Goal: Information Seeking & Learning: Learn about a topic

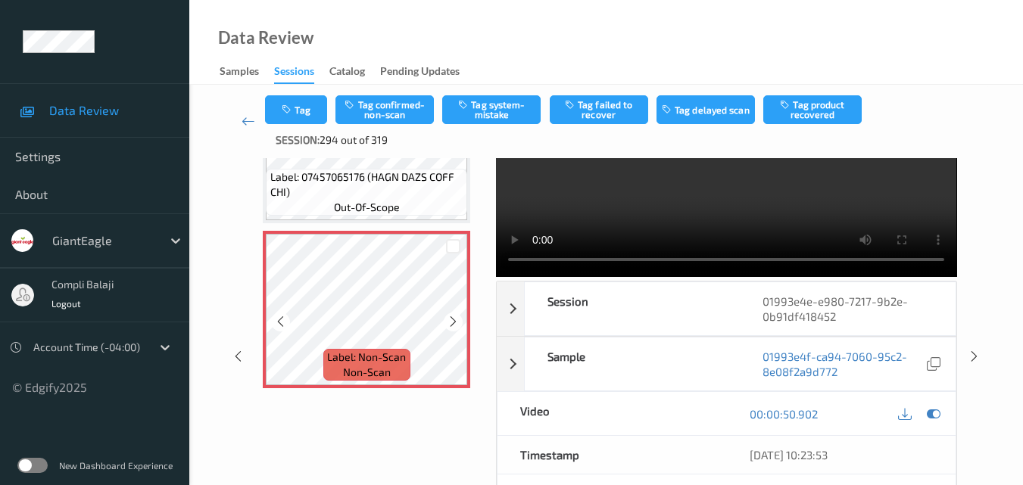
scroll to position [580, 0]
click at [960, 429] on div "x 1 0 s Session 01993e4e-e980-7217-9b2e-0b91df418452 Session ID 01993e4e-e980-7…" at bounding box center [605, 356] width 771 height 547
click at [940, 411] on icon at bounding box center [934, 414] width 14 height 14
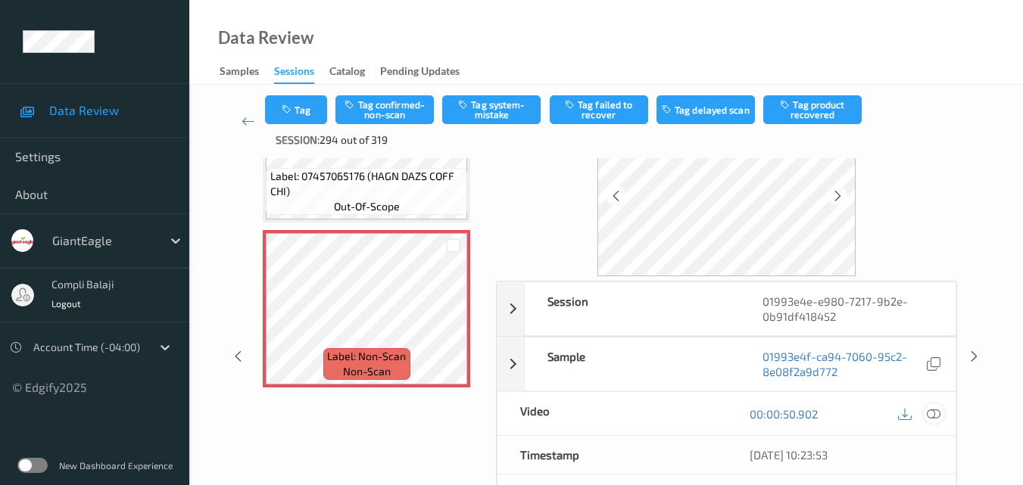
click at [936, 413] on icon at bounding box center [934, 414] width 14 height 14
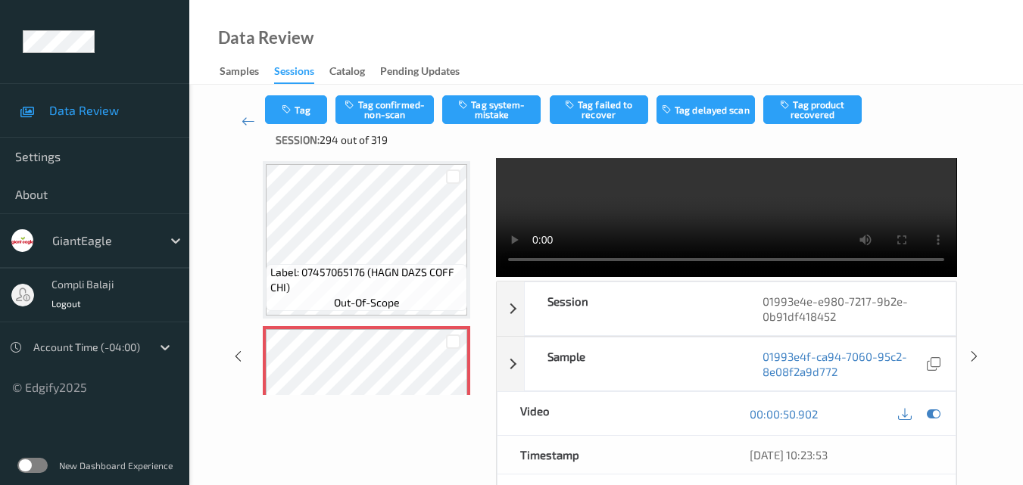
scroll to position [0, 0]
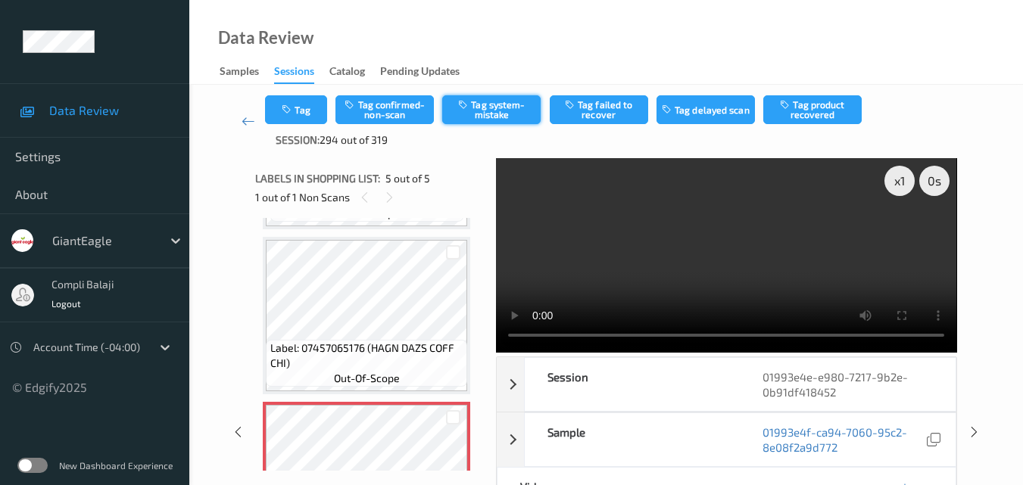
click at [510, 117] on button "Tag system-mistake" at bounding box center [491, 109] width 98 height 29
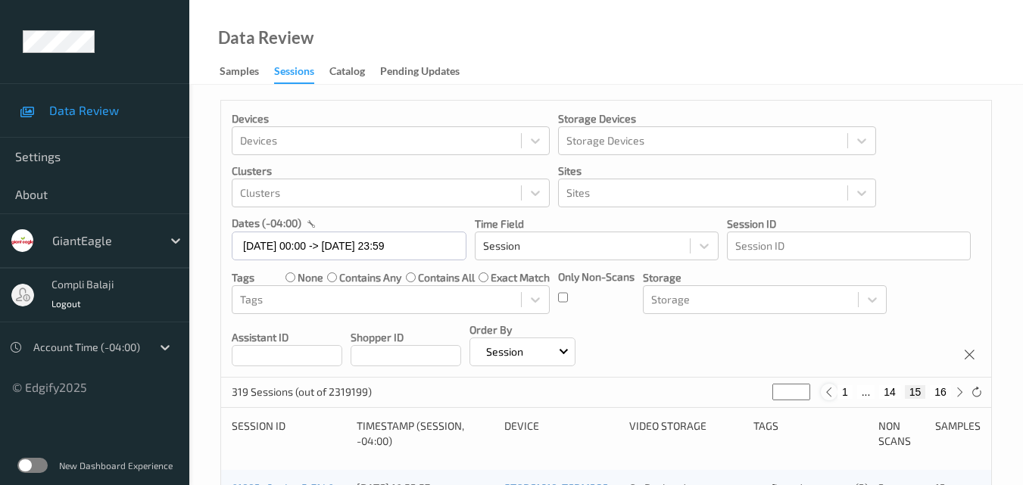
click at [831, 395] on icon at bounding box center [828, 392] width 11 height 11
type input "**"
click at [830, 395] on icon at bounding box center [826, 392] width 11 height 11
type input "**"
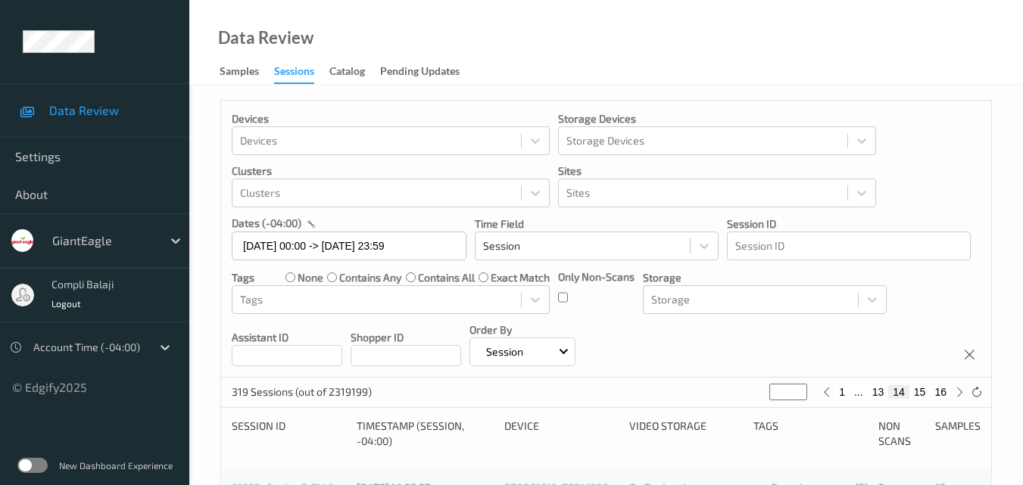
type input "**"
click at [830, 395] on button "1" at bounding box center [824, 392] width 15 height 14
type input "*"
click at [960, 395] on icon at bounding box center [959, 392] width 11 height 11
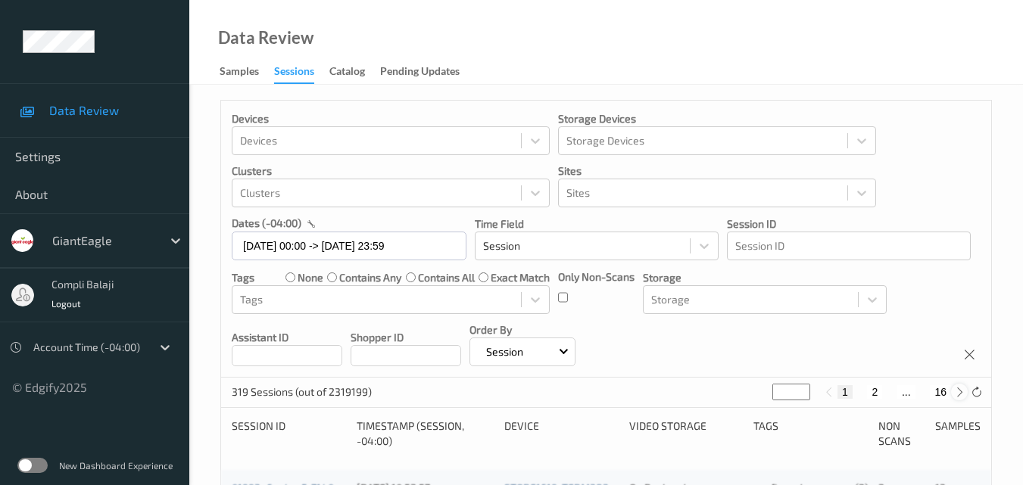
type input "*"
click at [893, 393] on button "3" at bounding box center [889, 392] width 15 height 14
type input "*"
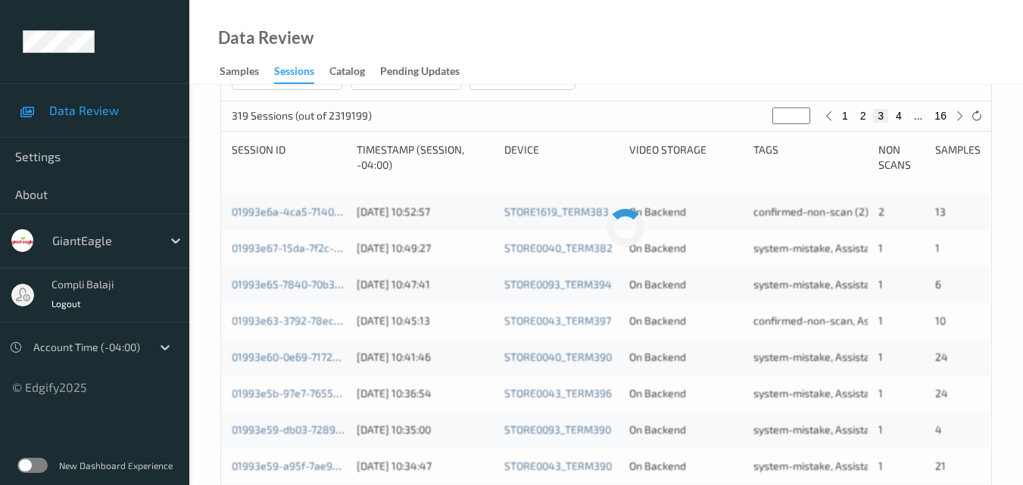
scroll to position [303, 0]
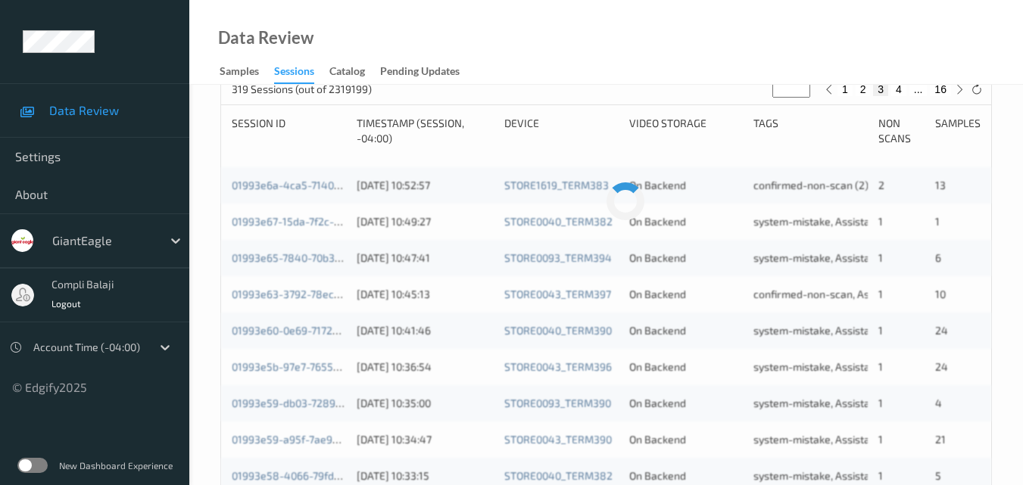
click at [723, 469] on div "On Backend" at bounding box center [686, 476] width 114 height 15
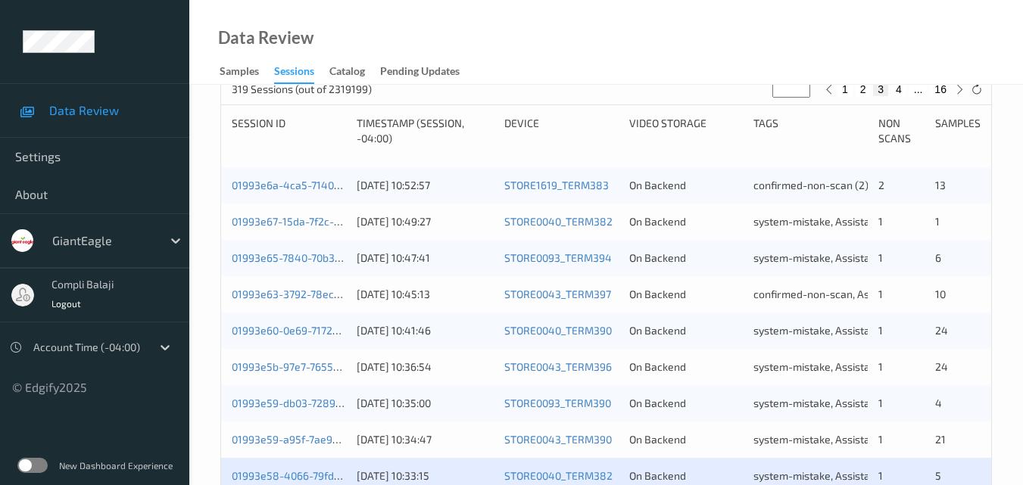
drag, startPoint x: 666, startPoint y: 72, endPoint x: 795, endPoint y: 212, distance: 190.2
click at [666, 72] on div "Data Review Samples Sessions Catalog Pending Updates" at bounding box center [605, 42] width 833 height 85
click at [641, 78] on div "Data Review Samples Sessions Catalog Pending Updates" at bounding box center [605, 42] width 833 height 85
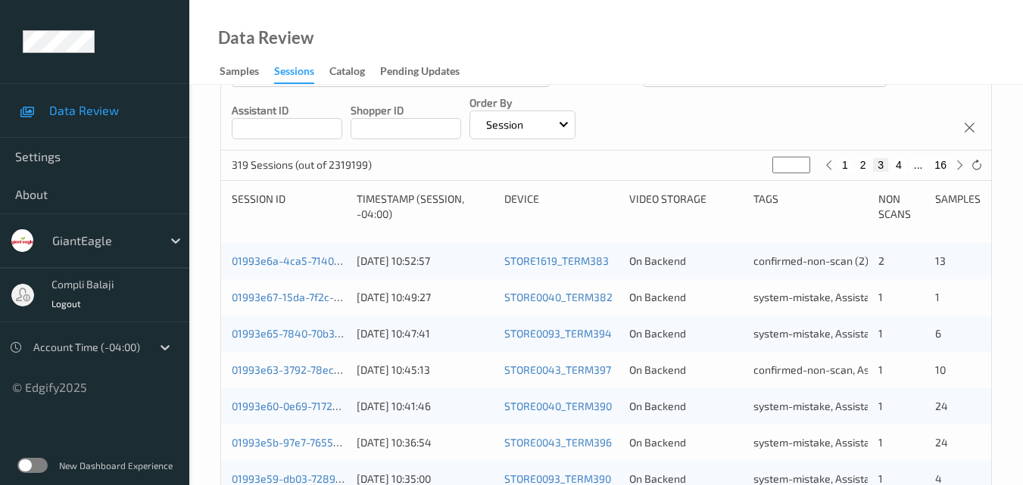
scroll to position [151, 0]
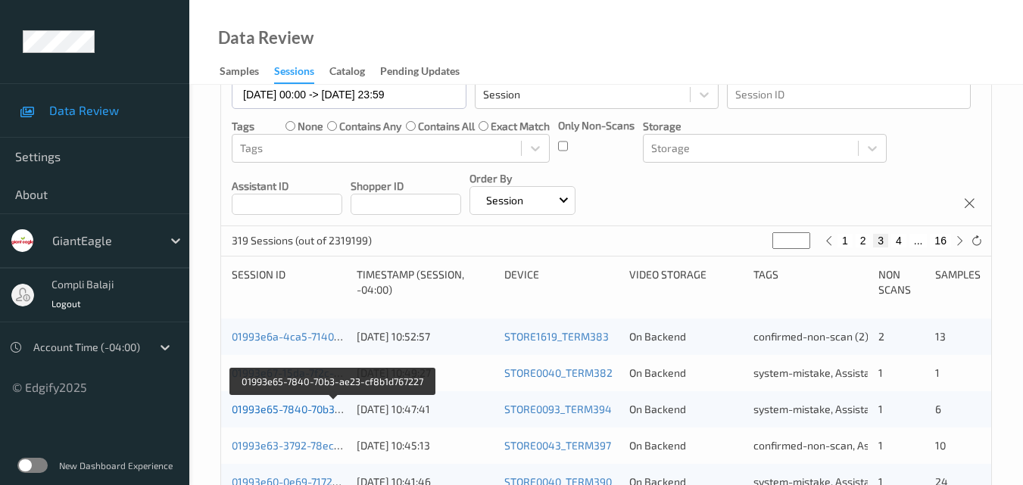
click at [294, 413] on link "01993e65-7840-70b3-ae23-cf8b1d767227" at bounding box center [333, 409] width 203 height 13
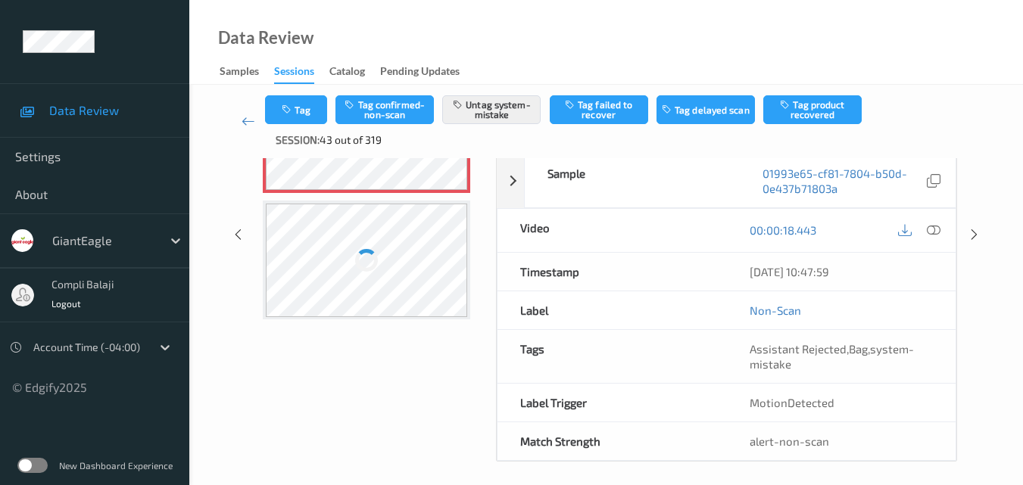
scroll to position [76, 0]
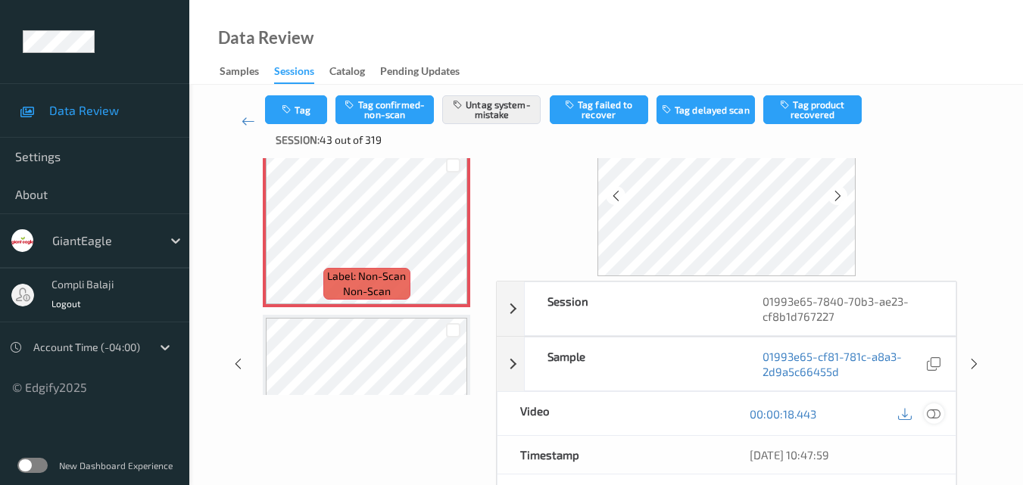
click at [940, 415] on icon at bounding box center [934, 414] width 14 height 14
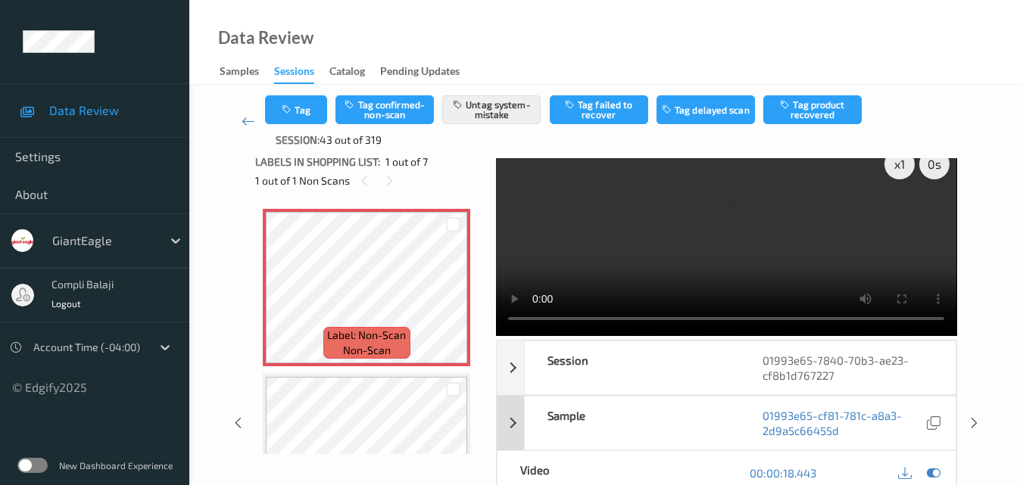
scroll to position [0, 0]
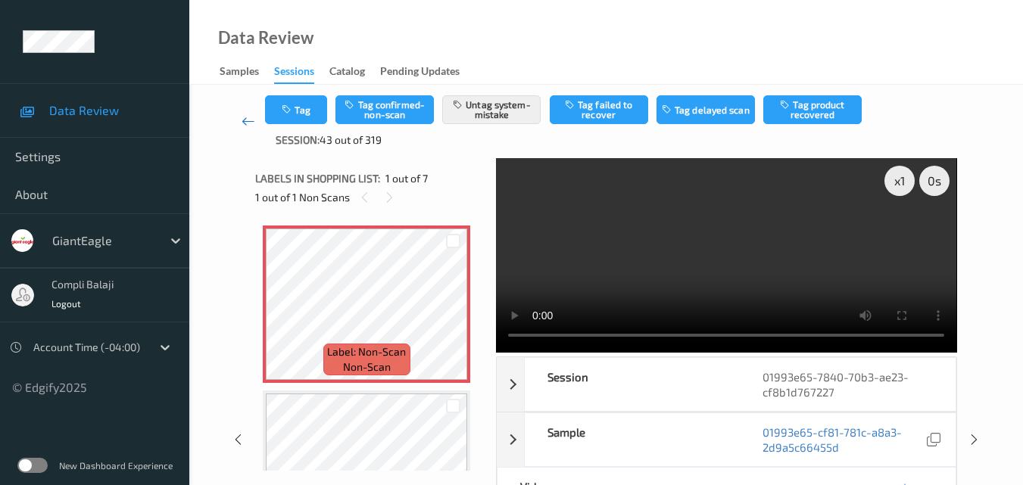
click at [248, 125] on icon at bounding box center [248, 121] width 14 height 15
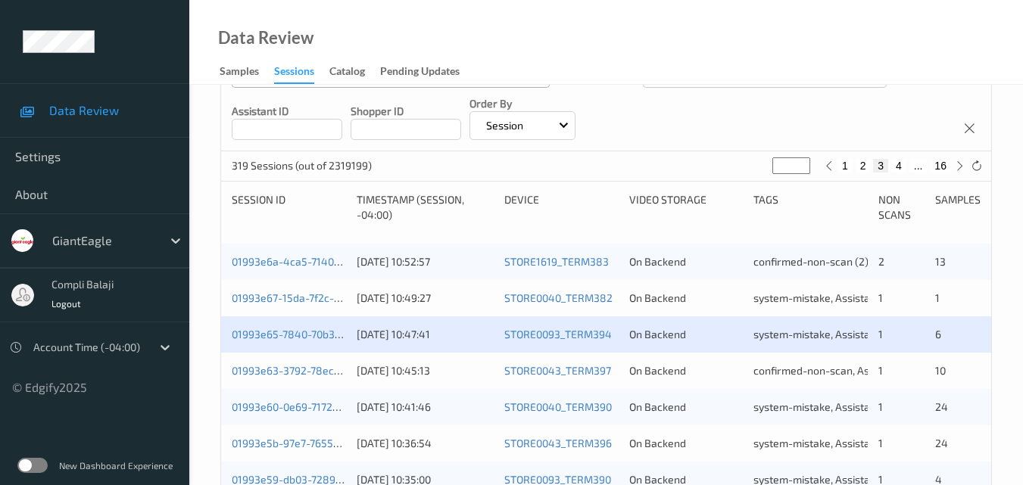
scroll to position [227, 0]
click at [709, 49] on div "Data Review Samples Sessions Catalog Pending Updates" at bounding box center [605, 42] width 833 height 85
click at [721, 59] on div "Data Review Samples Sessions Catalog Pending Updates" at bounding box center [605, 42] width 833 height 85
drag, startPoint x: 721, startPoint y: 61, endPoint x: 728, endPoint y: 89, distance: 29.7
click at [721, 61] on div "Data Review Samples Sessions Catalog Pending Updates" at bounding box center [605, 42] width 833 height 85
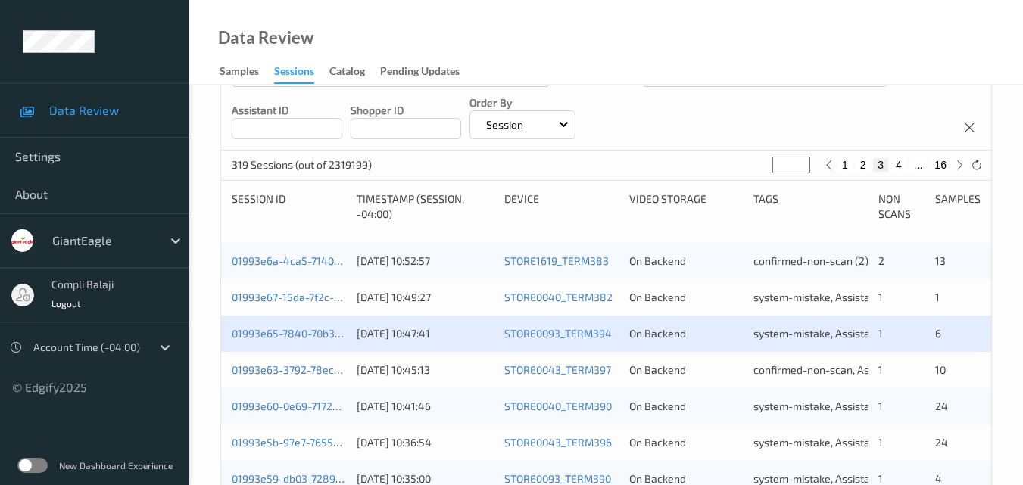
click at [737, 55] on div "Data Review Samples Sessions Catalog Pending Updates" at bounding box center [605, 42] width 833 height 85
click at [678, 63] on div "Data Review Samples Sessions Catalog Pending Updates" at bounding box center [605, 42] width 833 height 85
click at [693, 67] on div "Data Review Samples Sessions Catalog Pending Updates" at bounding box center [605, 42] width 833 height 85
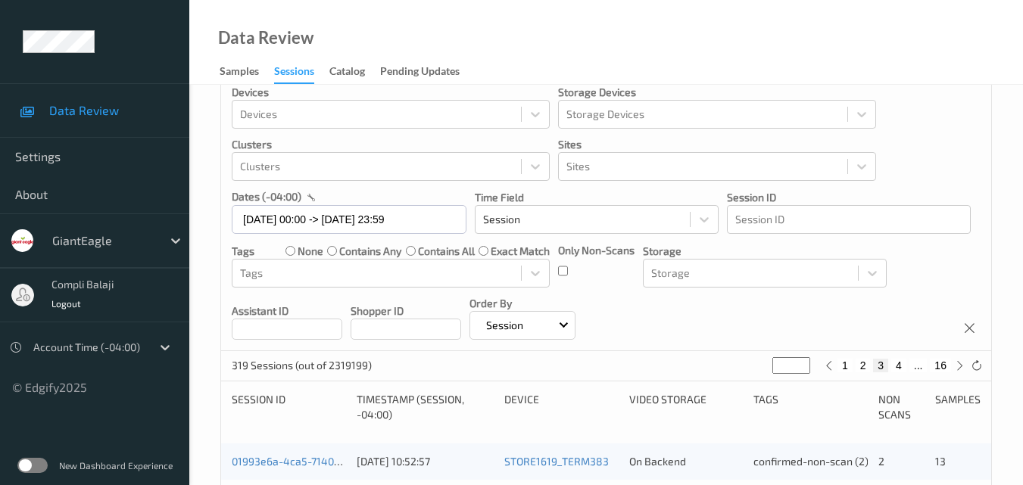
scroll to position [0, 0]
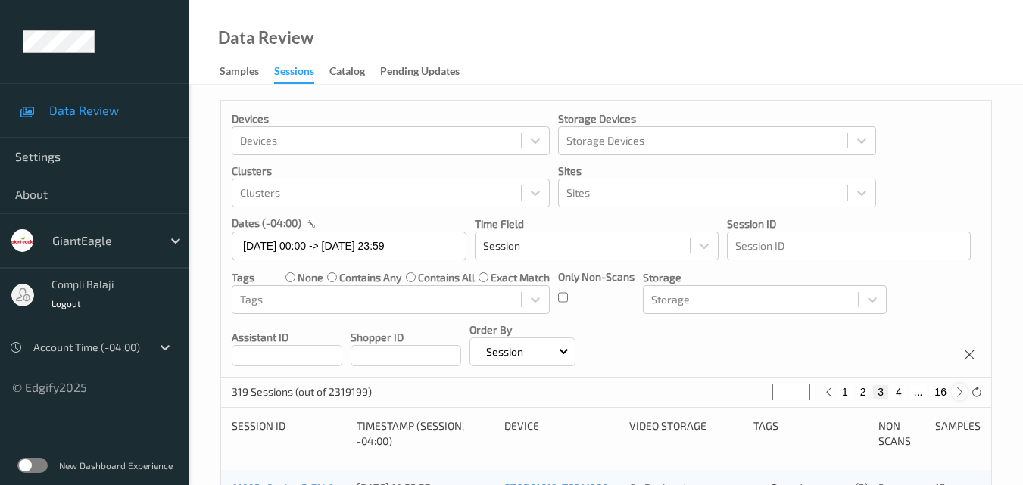
click at [958, 390] on icon at bounding box center [959, 392] width 11 height 11
type input "*"
click at [958, 390] on icon at bounding box center [959, 392] width 11 height 11
type input "*"
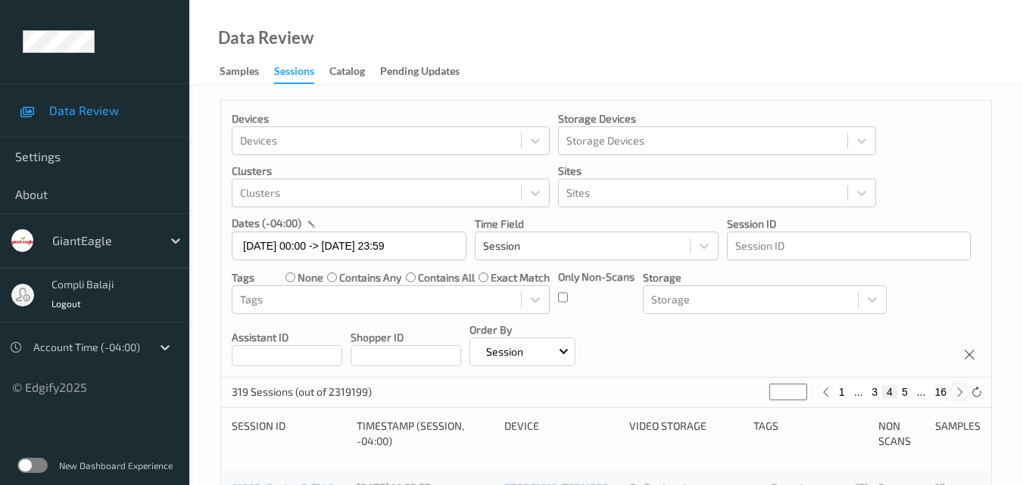
type input "*"
click at [830, 397] on icon at bounding box center [825, 392] width 11 height 11
type input "*"
click at [830, 396] on icon at bounding box center [825, 392] width 11 height 11
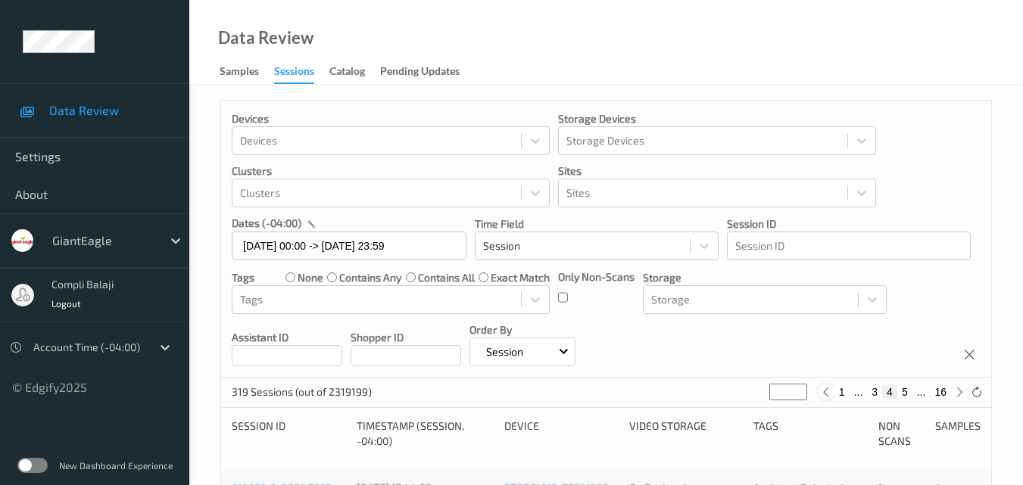
type input "*"
click at [880, 393] on button "3" at bounding box center [880, 392] width 15 height 14
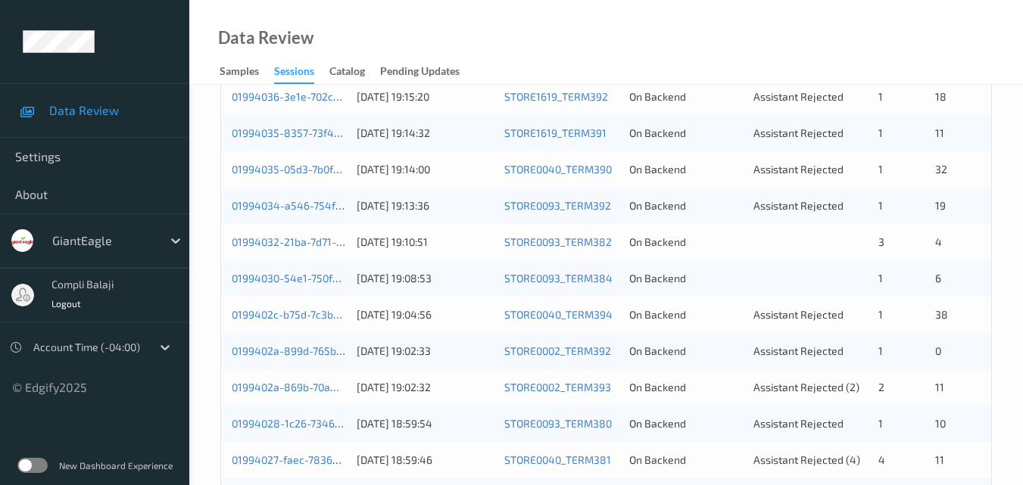
scroll to position [454, 0]
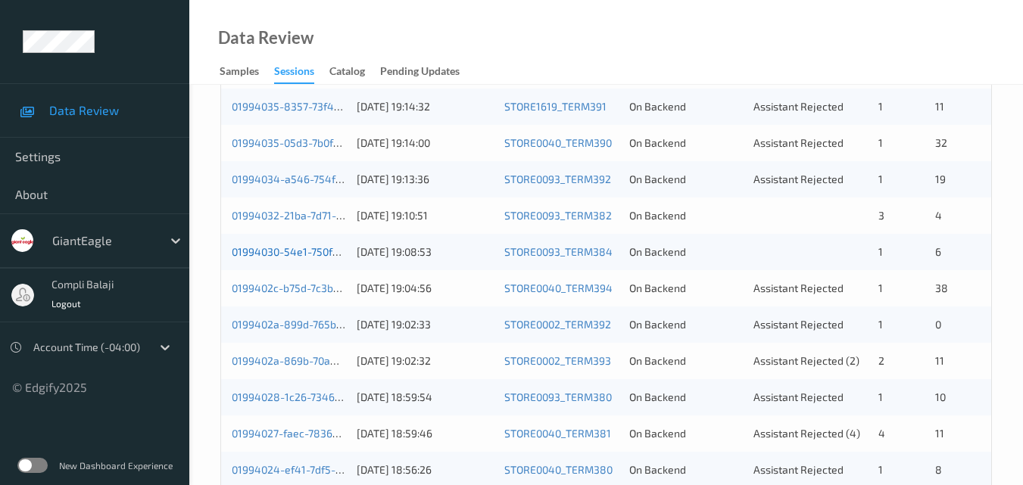
click at [295, 257] on link "01994030-54e1-750f-b51a-ed1b3c47e052" at bounding box center [333, 251] width 203 height 13
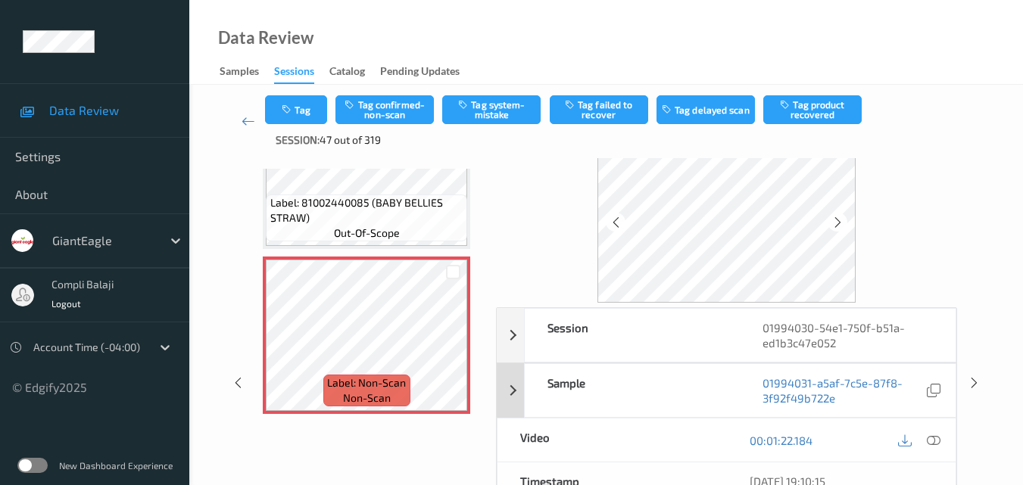
scroll to position [76, 0]
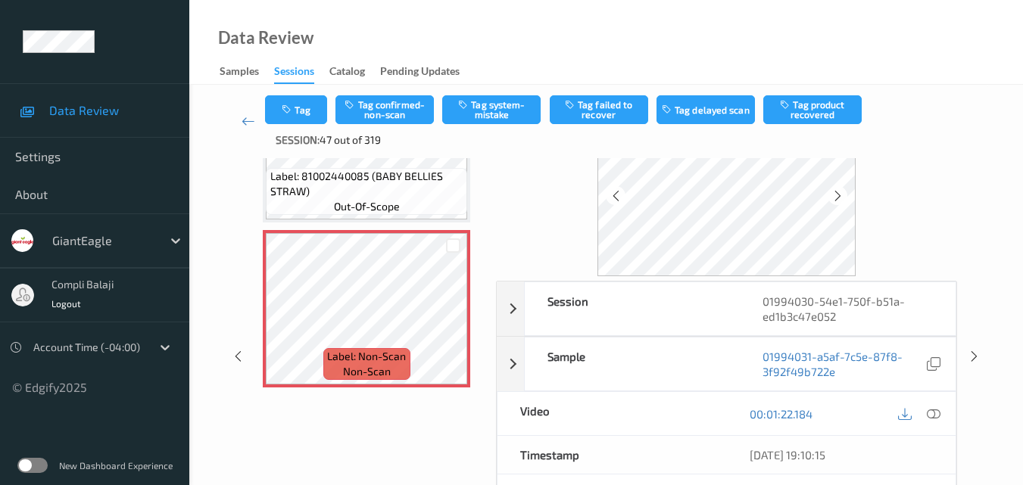
drag, startPoint x: 930, startPoint y: 414, endPoint x: 825, endPoint y: 397, distance: 106.7
click at [930, 416] on icon at bounding box center [934, 414] width 14 height 14
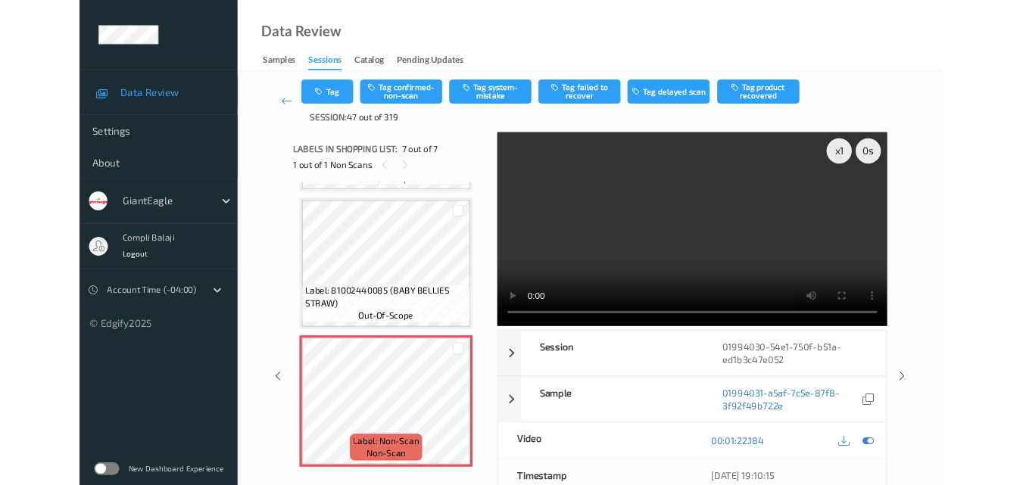
scroll to position [814, 0]
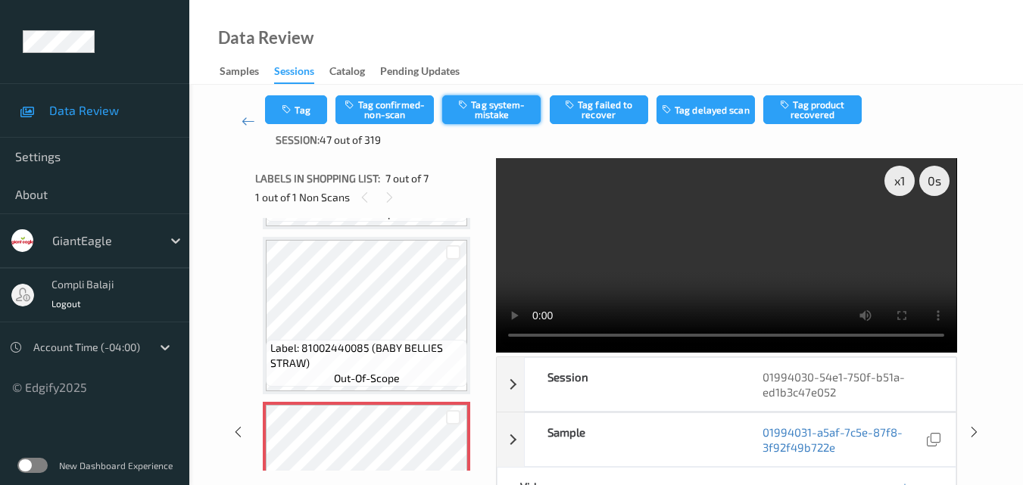
click at [491, 101] on button "Tag system-mistake" at bounding box center [491, 109] width 98 height 29
click at [253, 120] on icon at bounding box center [248, 121] width 14 height 15
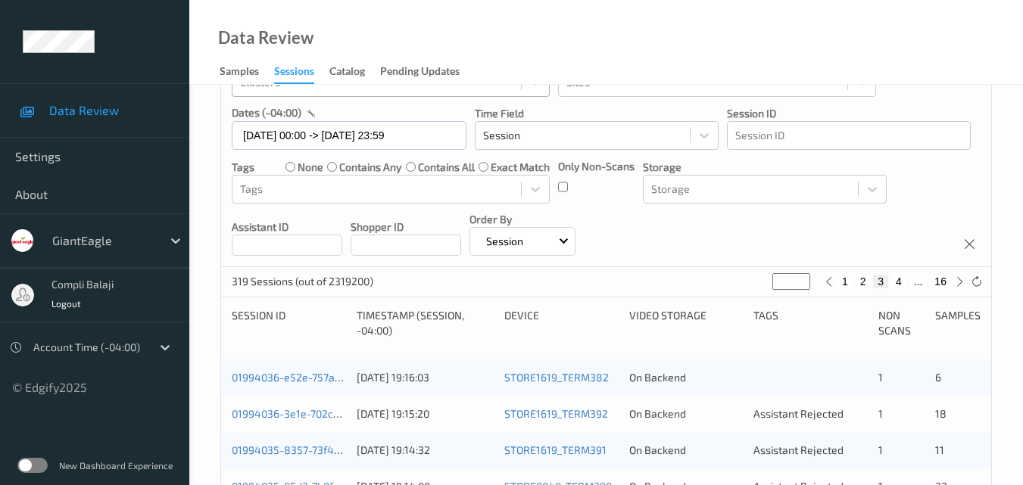
scroll to position [379, 0]
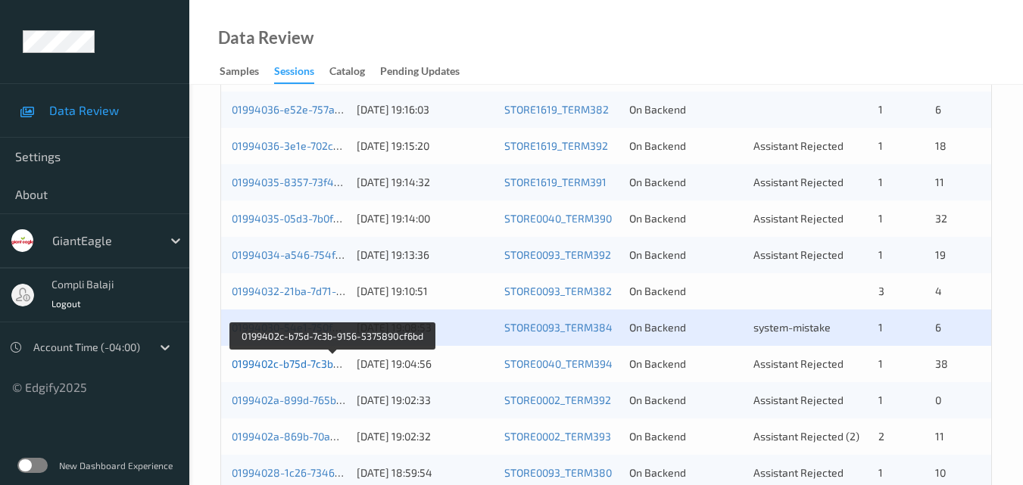
click at [319, 369] on link "0199402c-b75d-7c3b-9156-5375890cf6bd" at bounding box center [333, 363] width 203 height 13
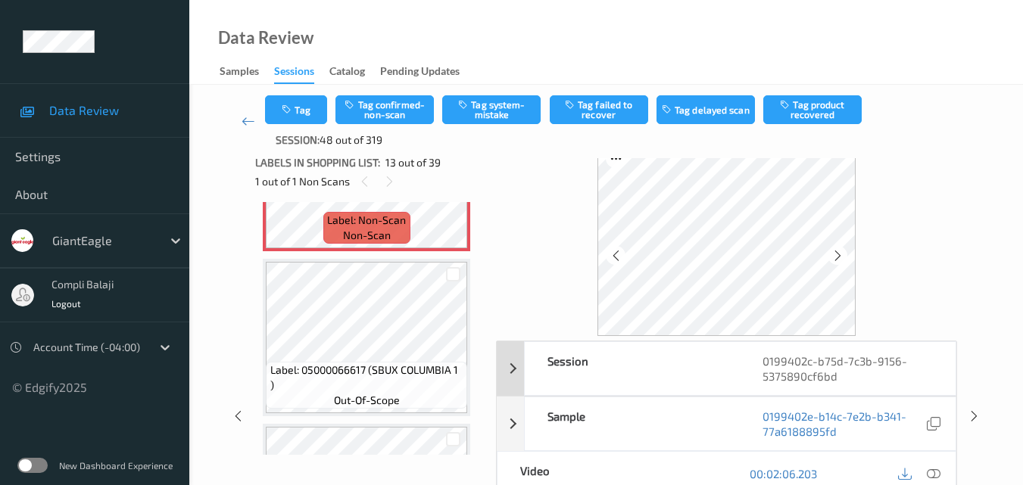
scroll to position [92, 0]
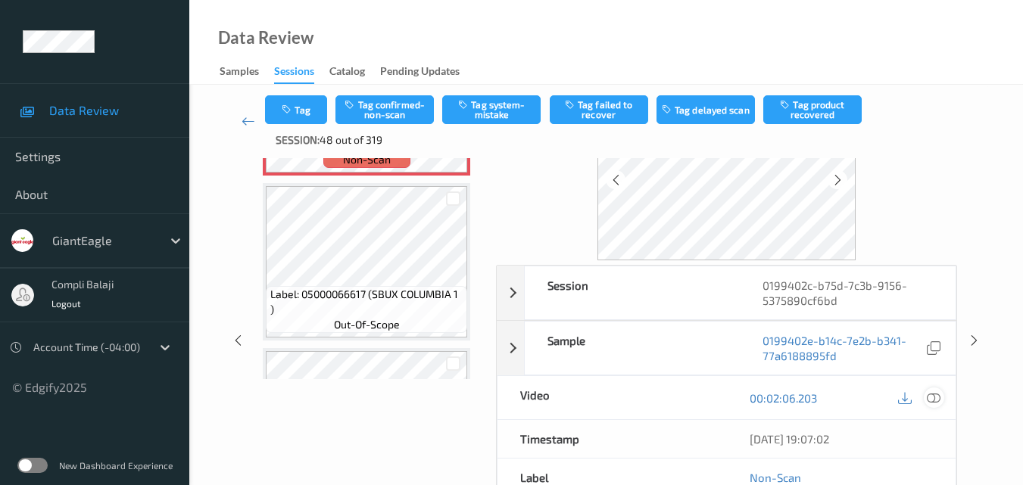
click at [935, 400] on icon at bounding box center [934, 398] width 14 height 14
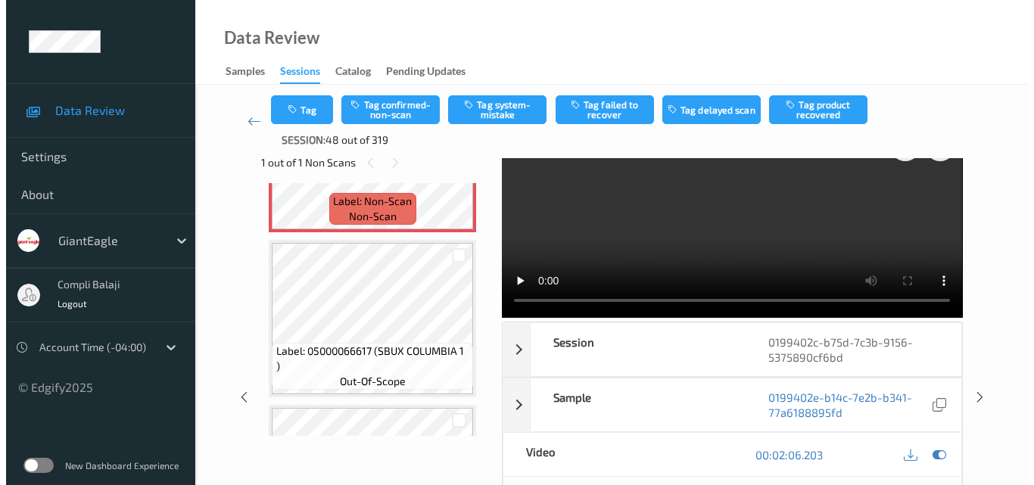
scroll to position [0, 0]
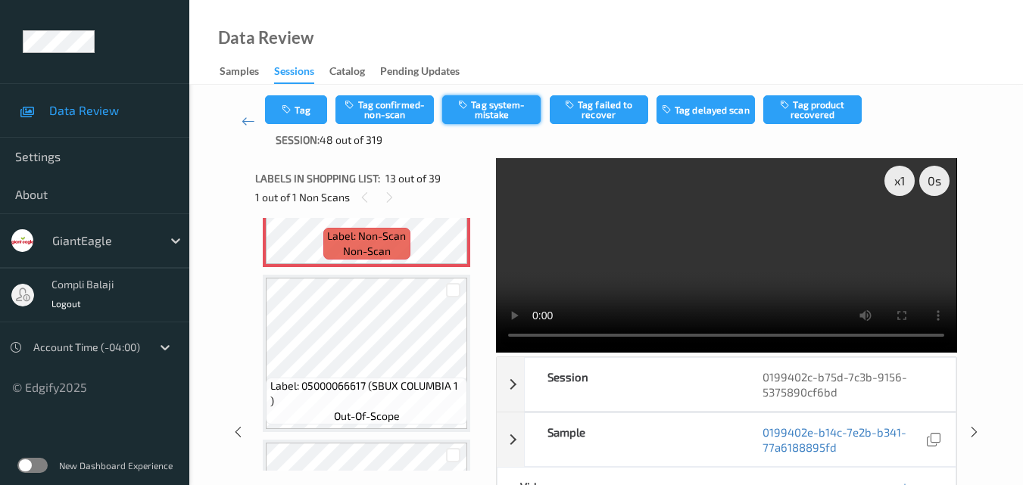
click at [513, 109] on button "Tag system-mistake" at bounding box center [491, 109] width 98 height 29
click at [310, 111] on button "Tag" at bounding box center [296, 109] width 62 height 29
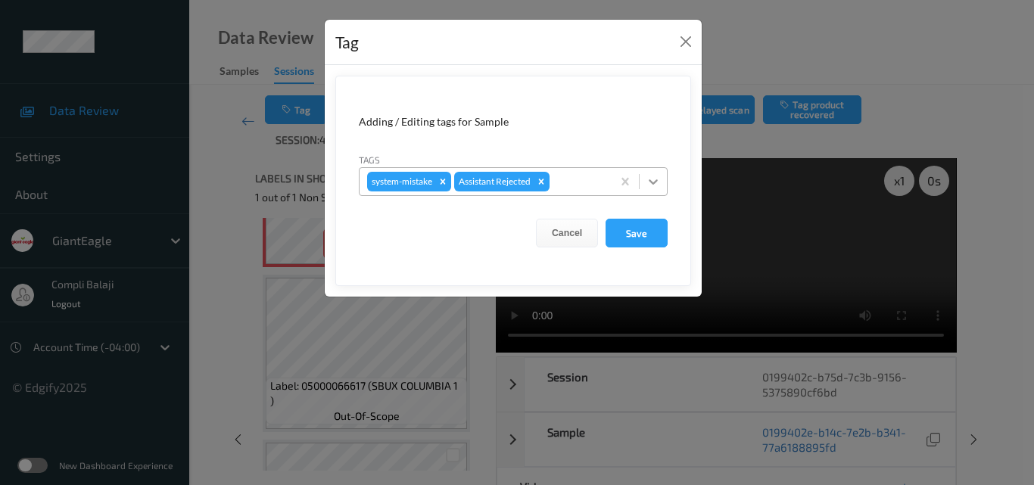
click at [655, 183] on icon at bounding box center [653, 181] width 9 height 5
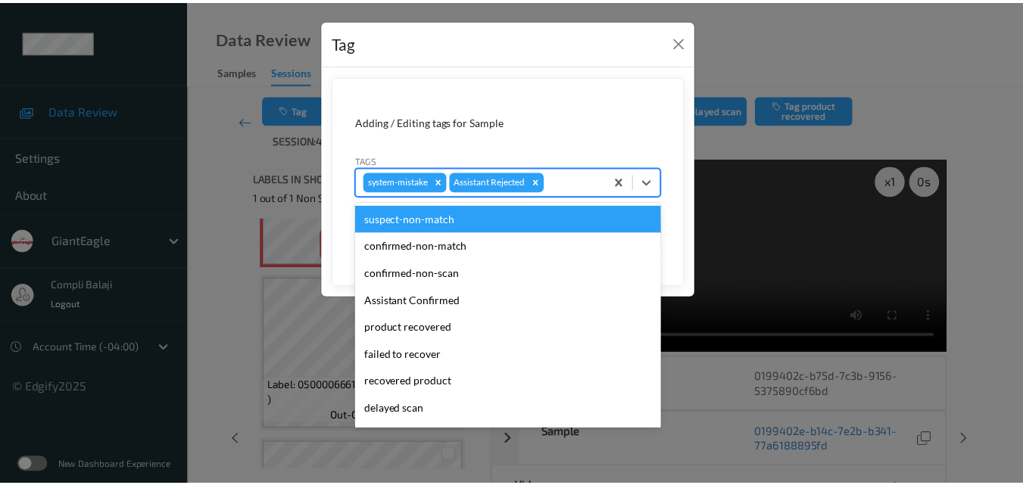
scroll to position [76, 0]
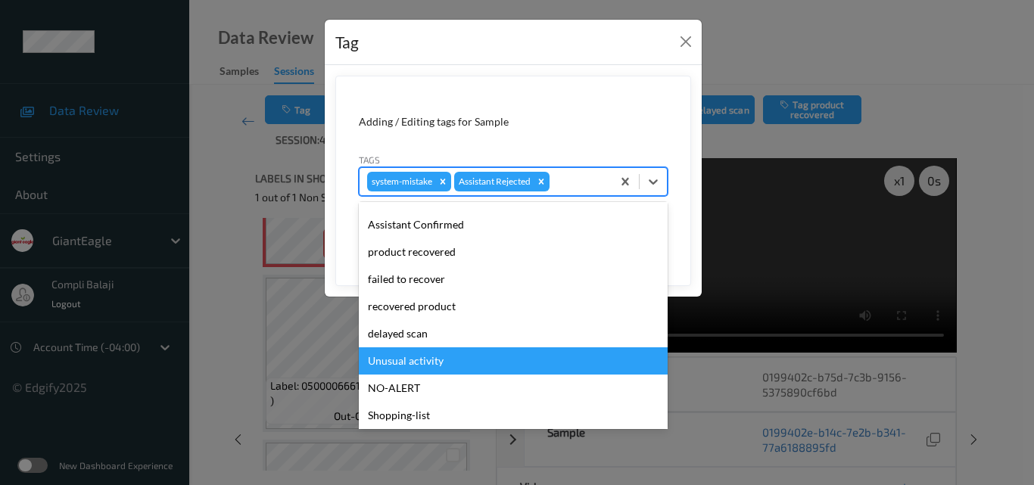
click at [422, 362] on div "Unusual activity" at bounding box center [513, 360] width 309 height 27
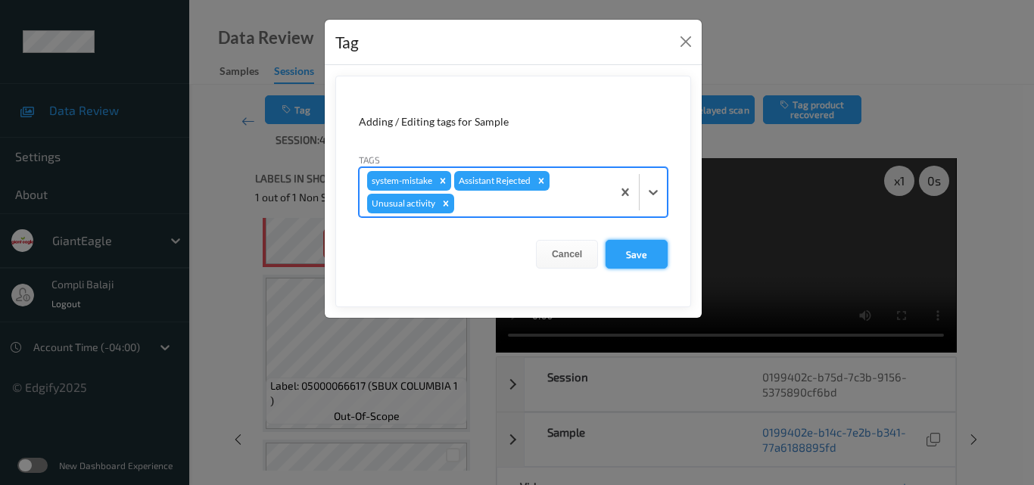
click at [645, 256] on button "Save" at bounding box center [637, 254] width 62 height 29
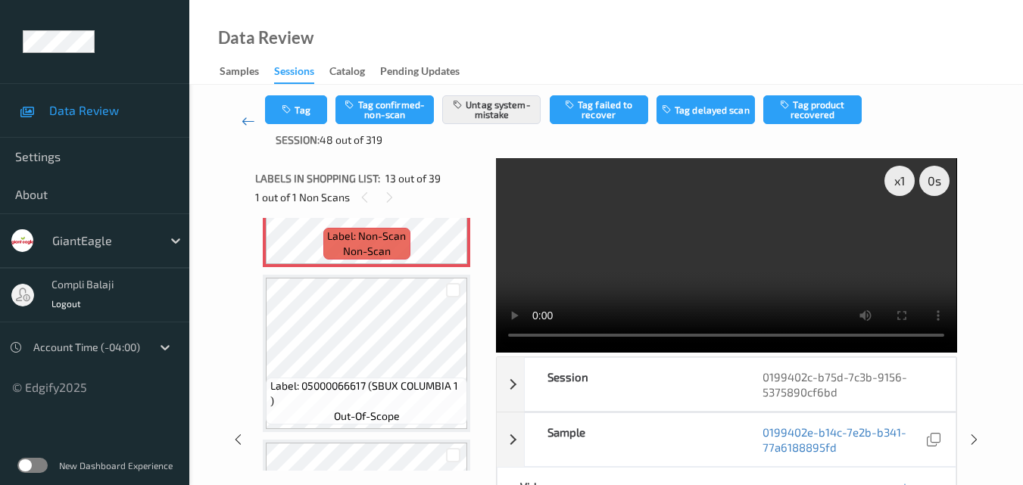
click at [240, 122] on link at bounding box center [248, 121] width 34 height 52
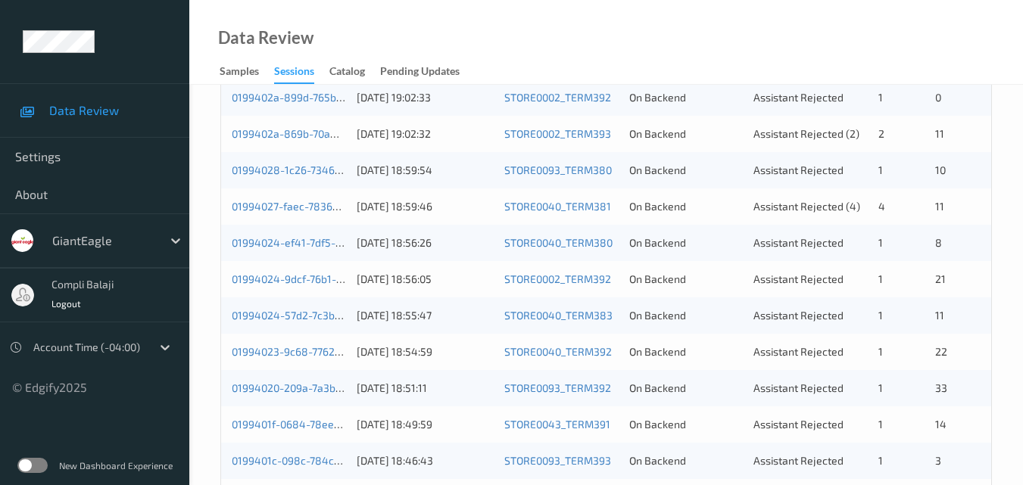
scroll to position [622, 0]
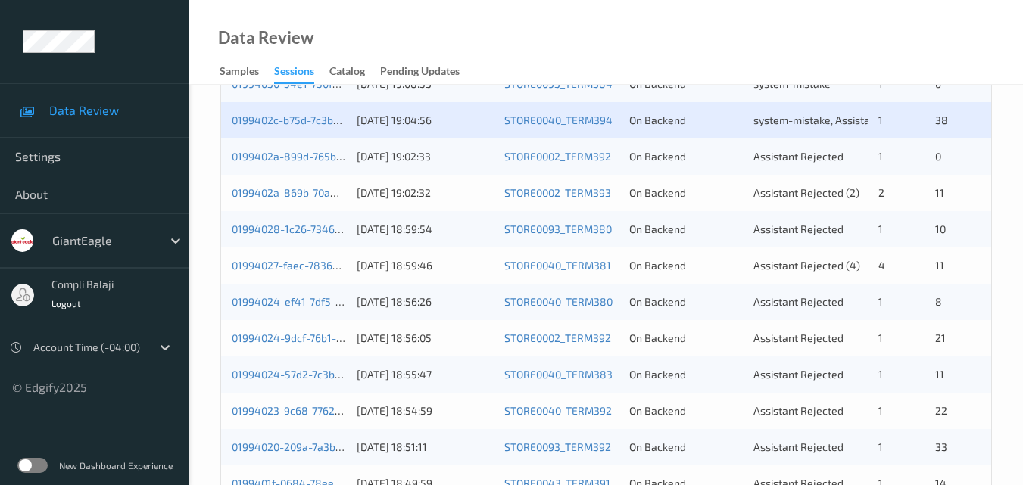
click at [324, 166] on div "0199402a-899d-765b-a7d0-939d951d0953 [DATE] 19:02:33 STORE0002_TERM392 On Backe…" at bounding box center [606, 157] width 770 height 36
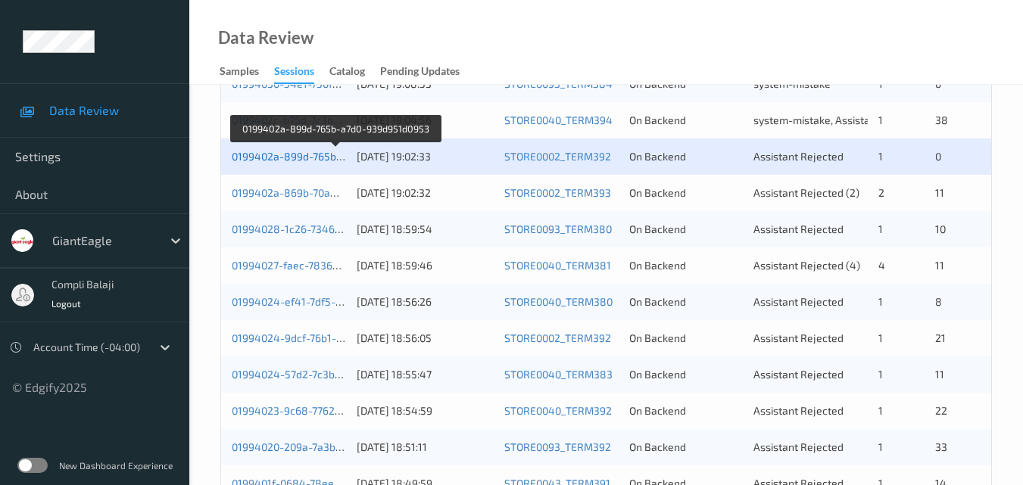
click at [328, 160] on link "0199402a-899d-765b-a7d0-939d951d0953" at bounding box center [336, 156] width 208 height 13
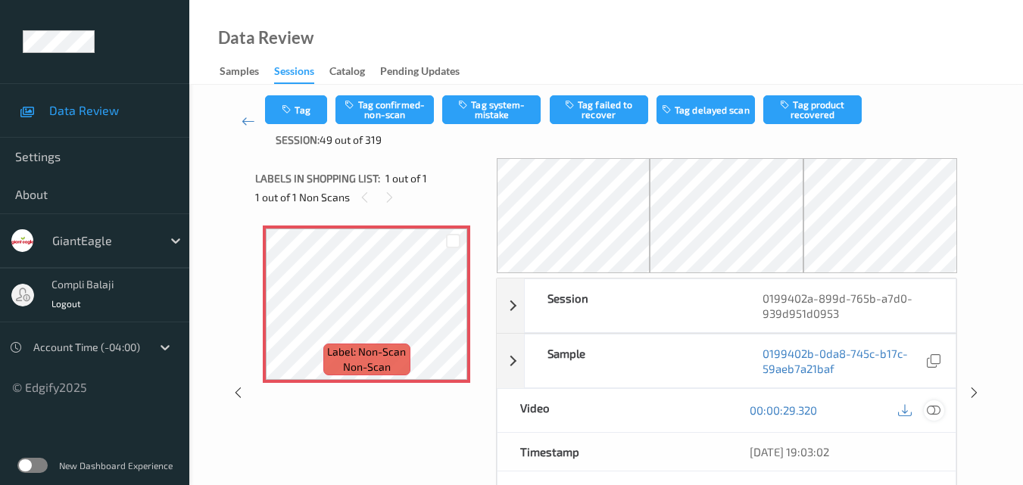
click at [941, 414] on div at bounding box center [934, 410] width 20 height 20
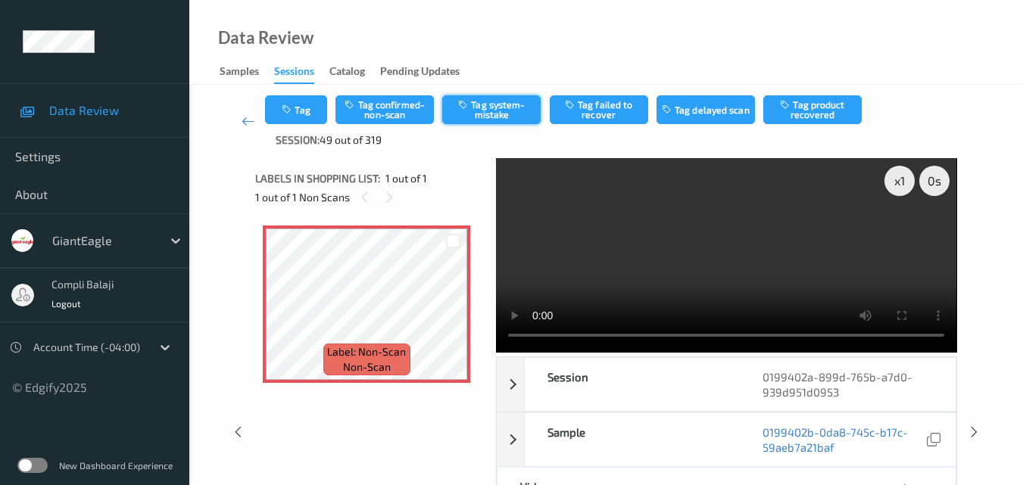
click at [510, 120] on button "Tag system-mistake" at bounding box center [491, 109] width 98 height 29
click at [301, 114] on button "Tag" at bounding box center [296, 109] width 62 height 29
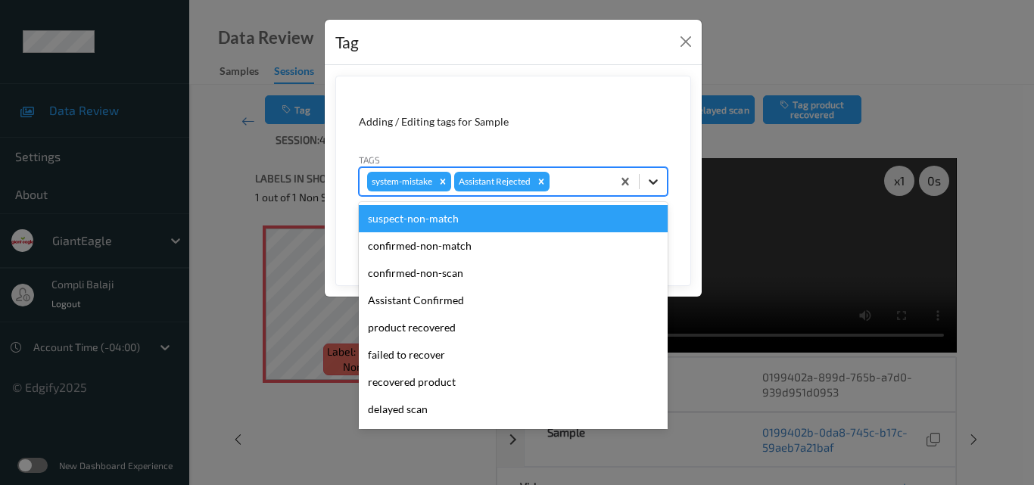
click at [647, 182] on icon at bounding box center [653, 181] width 15 height 15
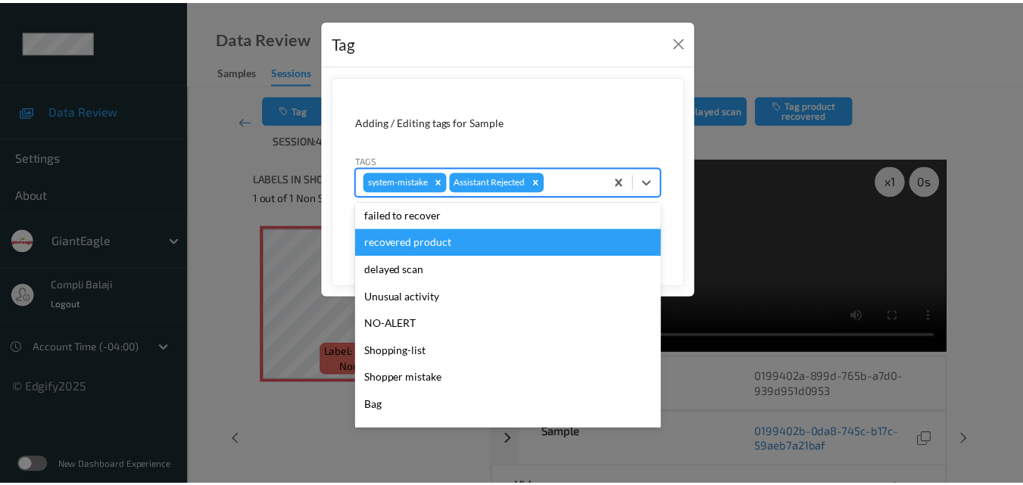
scroll to position [151, 0]
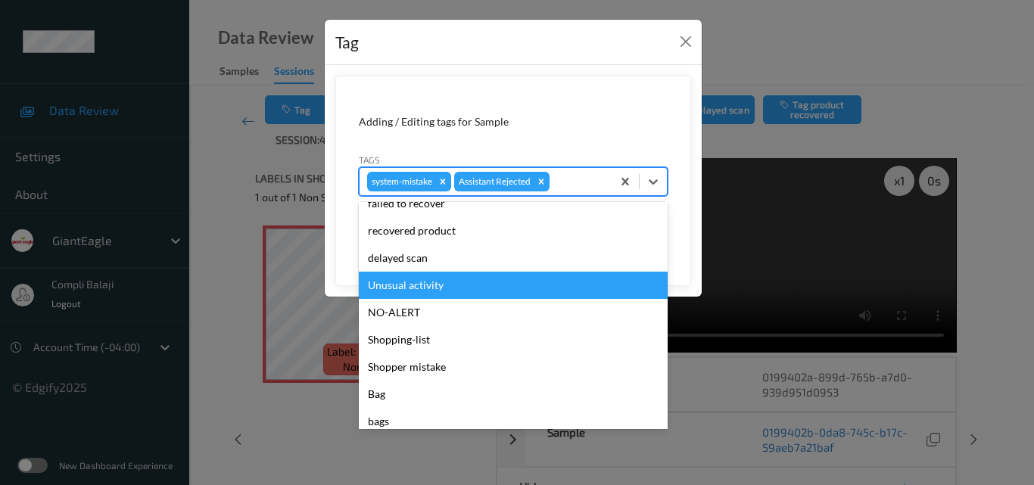
click at [429, 291] on div "Unusual activity" at bounding box center [513, 285] width 309 height 27
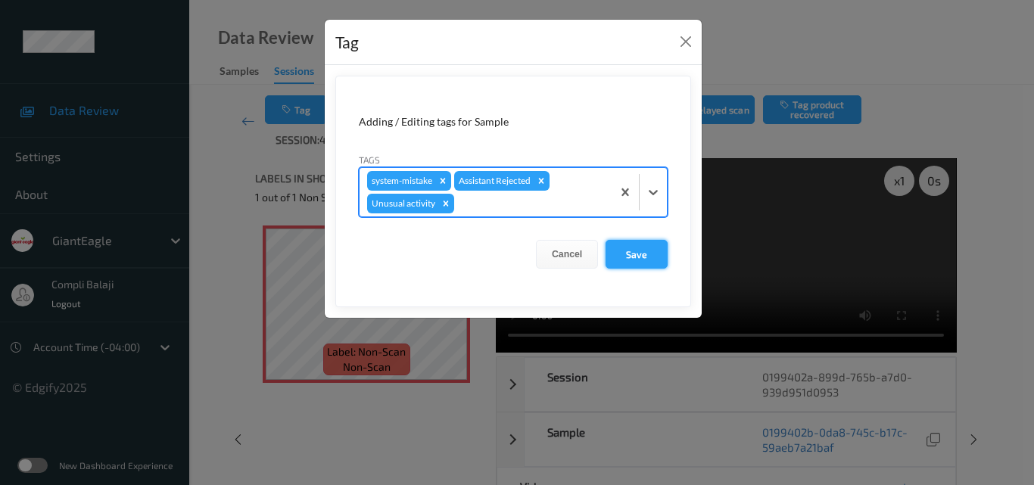
click at [636, 260] on button "Save" at bounding box center [637, 254] width 62 height 29
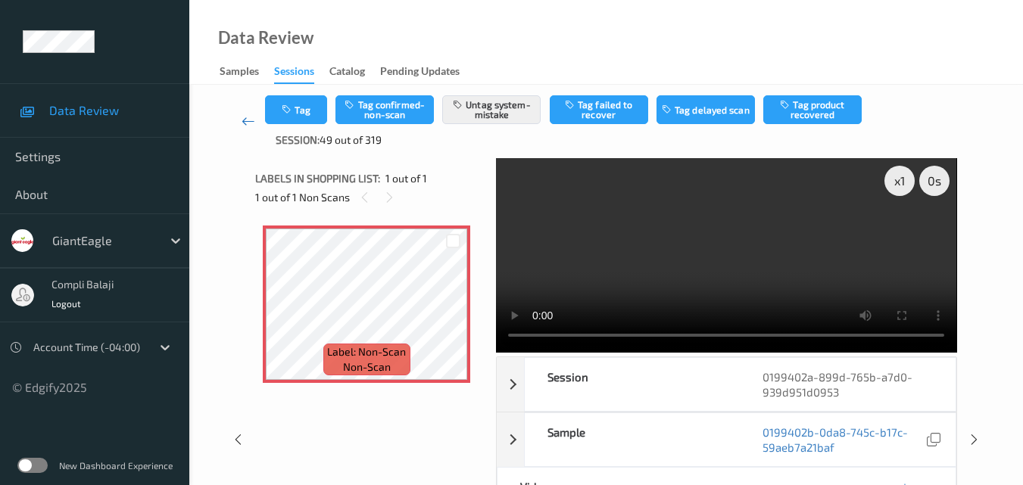
click at [248, 123] on icon at bounding box center [248, 121] width 14 height 15
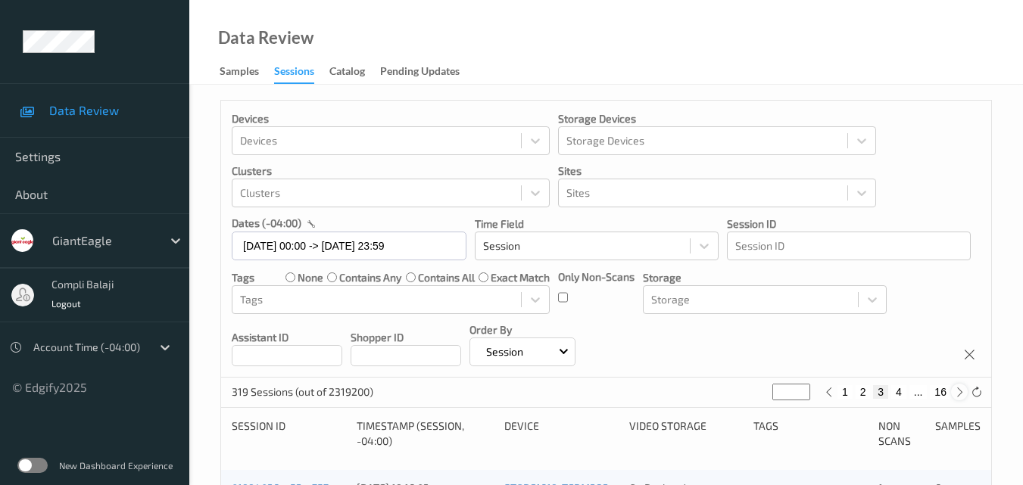
click at [958, 393] on icon at bounding box center [959, 392] width 11 height 11
type input "*"
click at [958, 393] on icon at bounding box center [959, 392] width 11 height 11
type input "*"
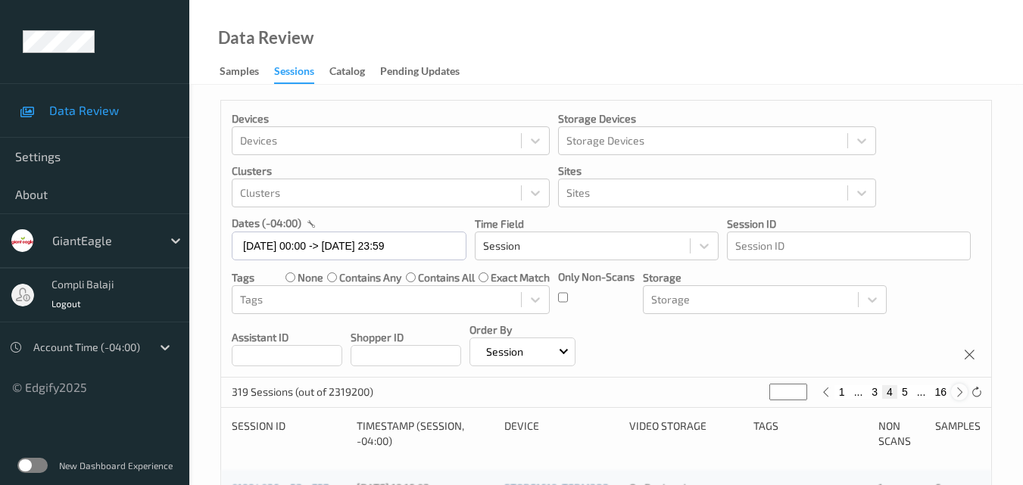
type input "*"
click at [958, 393] on icon at bounding box center [959, 392] width 11 height 11
type input "*"
click at [958, 393] on icon at bounding box center [959, 392] width 11 height 11
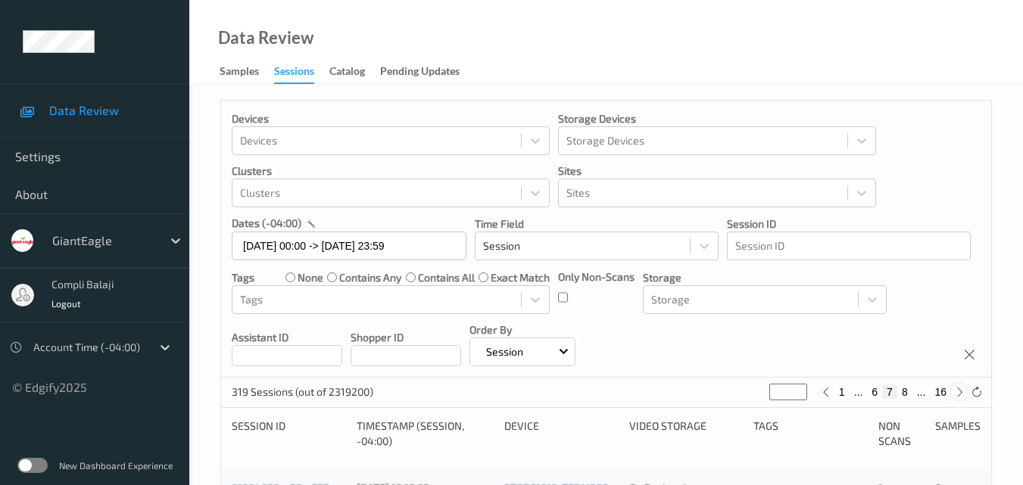
type input "*"
click at [958, 393] on icon at bounding box center [959, 392] width 11 height 11
type input "*"
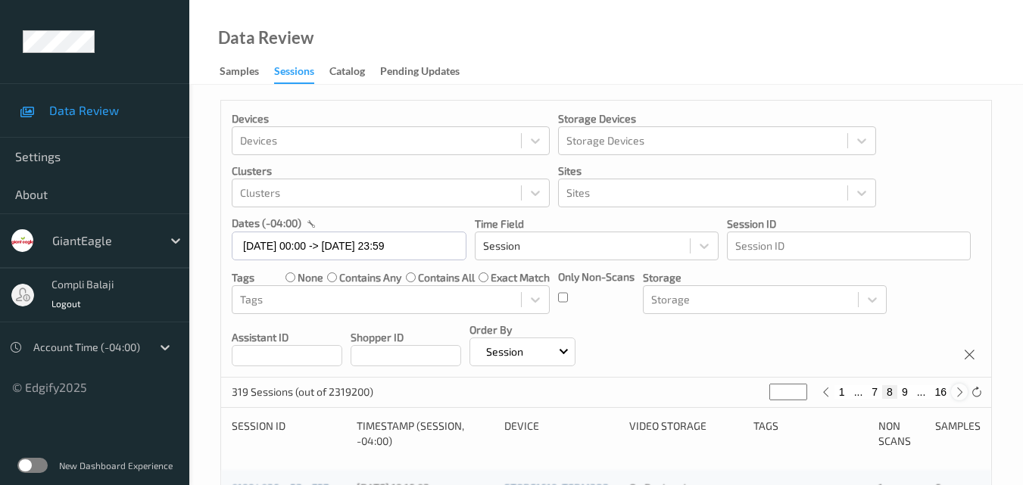
click at [958, 393] on icon at bounding box center [959, 392] width 11 height 11
type input "*"
click at [958, 393] on icon at bounding box center [959, 392] width 11 height 11
type input "**"
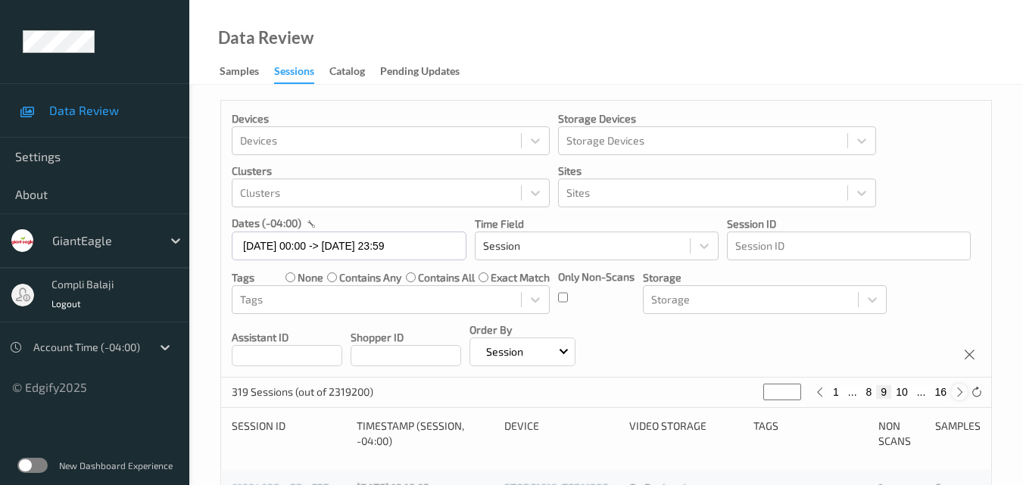
type input "**"
click at [958, 393] on icon at bounding box center [959, 392] width 11 height 11
type input "**"
click at [958, 393] on icon at bounding box center [959, 392] width 11 height 11
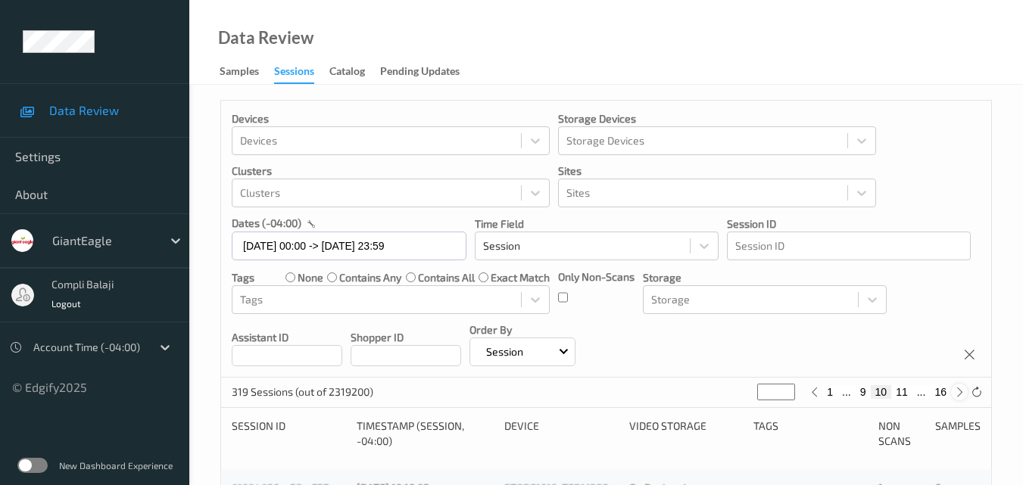
type input "**"
click at [958, 393] on icon at bounding box center [959, 392] width 11 height 11
type input "**"
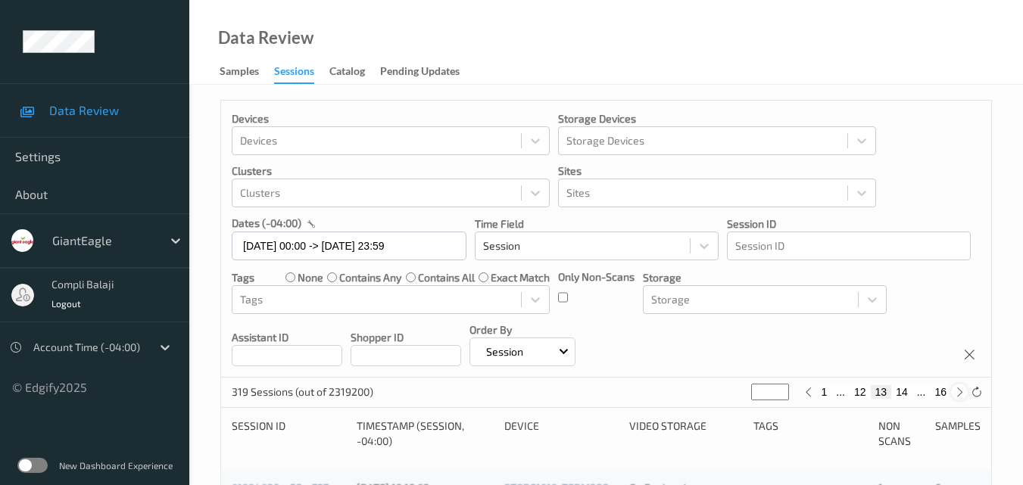
click at [958, 393] on icon at bounding box center [959, 392] width 11 height 11
type input "**"
click at [958, 393] on icon at bounding box center [959, 392] width 11 height 11
type input "**"
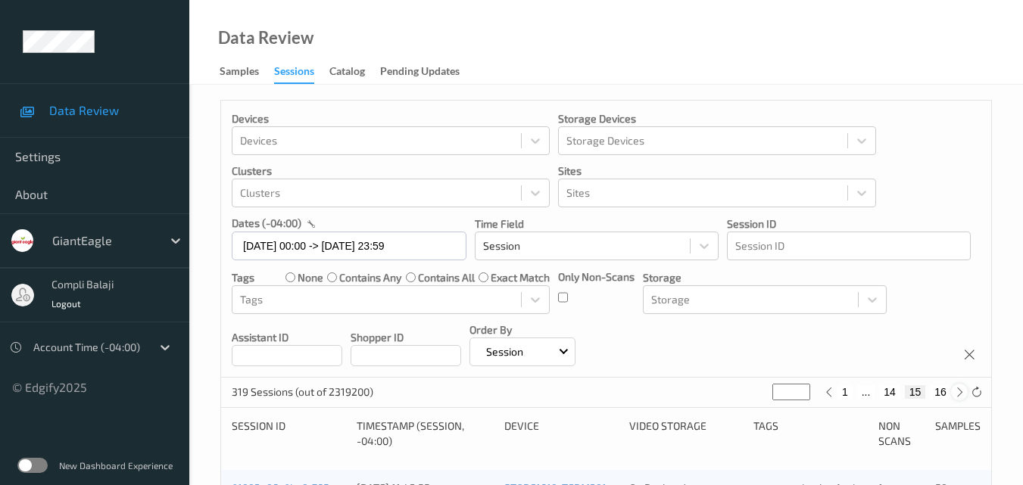
type input "**"
click at [920, 389] on button "15" at bounding box center [915, 392] width 21 height 14
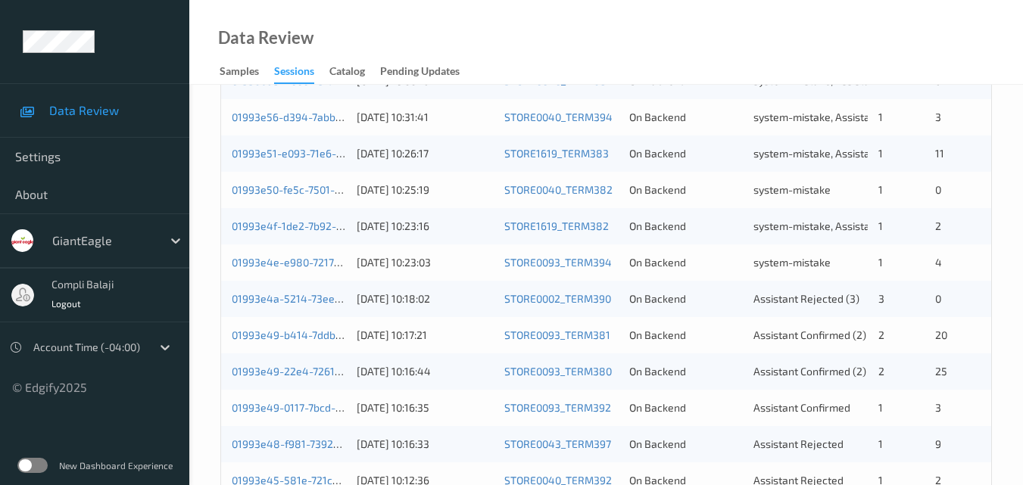
scroll to position [774, 0]
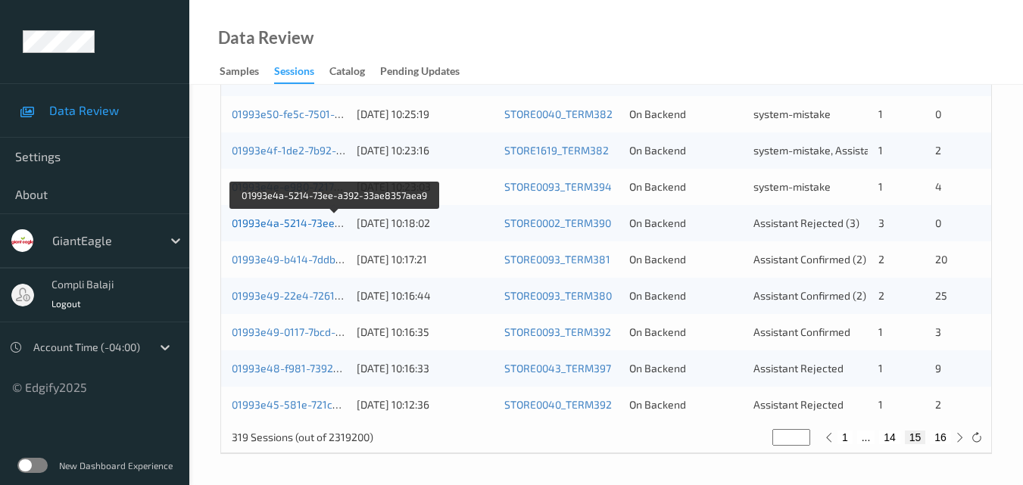
click at [303, 226] on link "01993e4a-5214-73ee-a392-33ae8357aea9" at bounding box center [336, 223] width 209 height 13
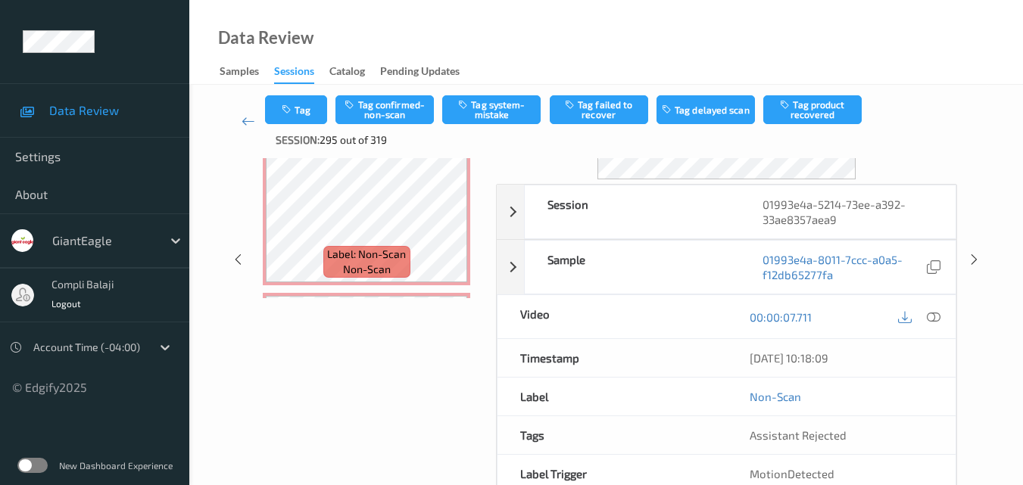
scroll to position [43, 0]
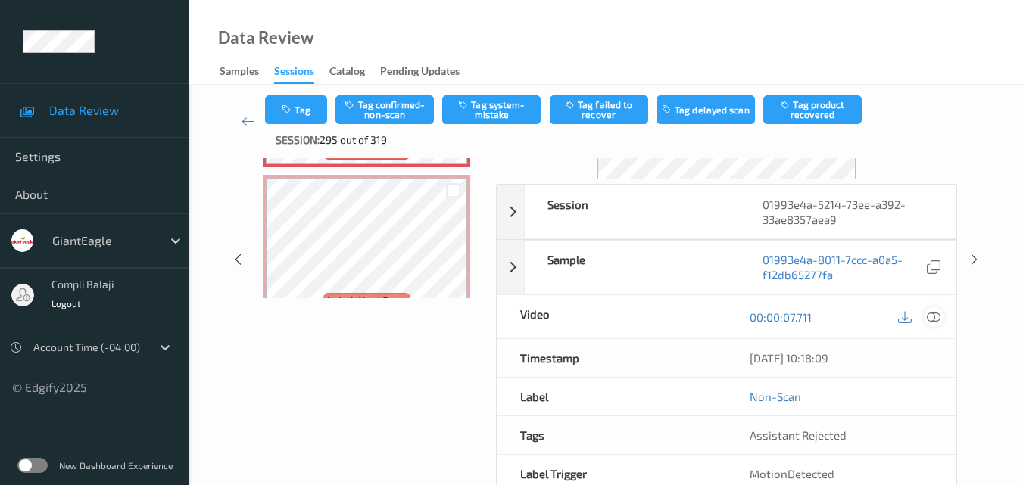
click at [933, 321] on icon at bounding box center [934, 317] width 14 height 14
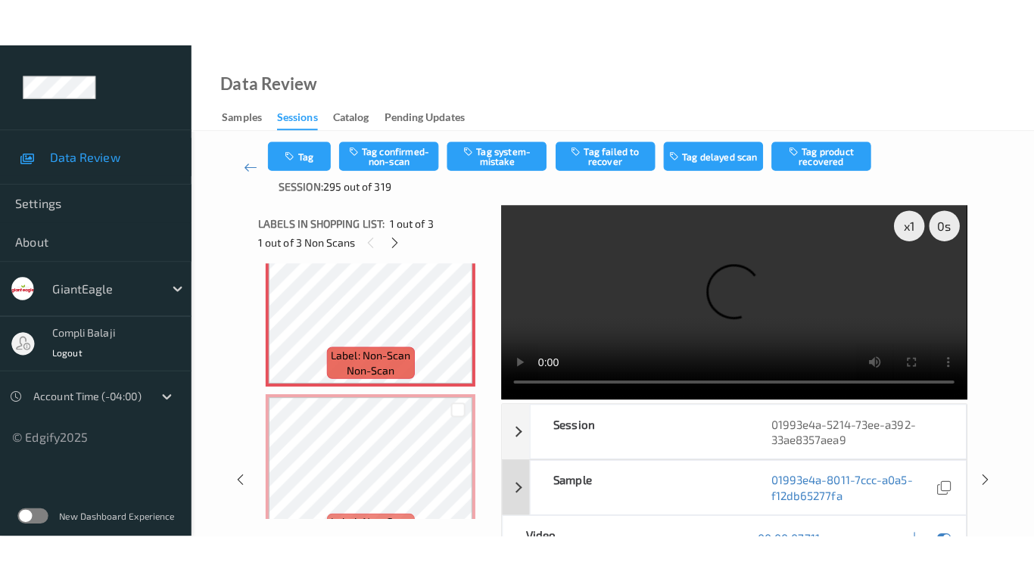
scroll to position [0, 0]
